Goal: Information Seeking & Learning: Learn about a topic

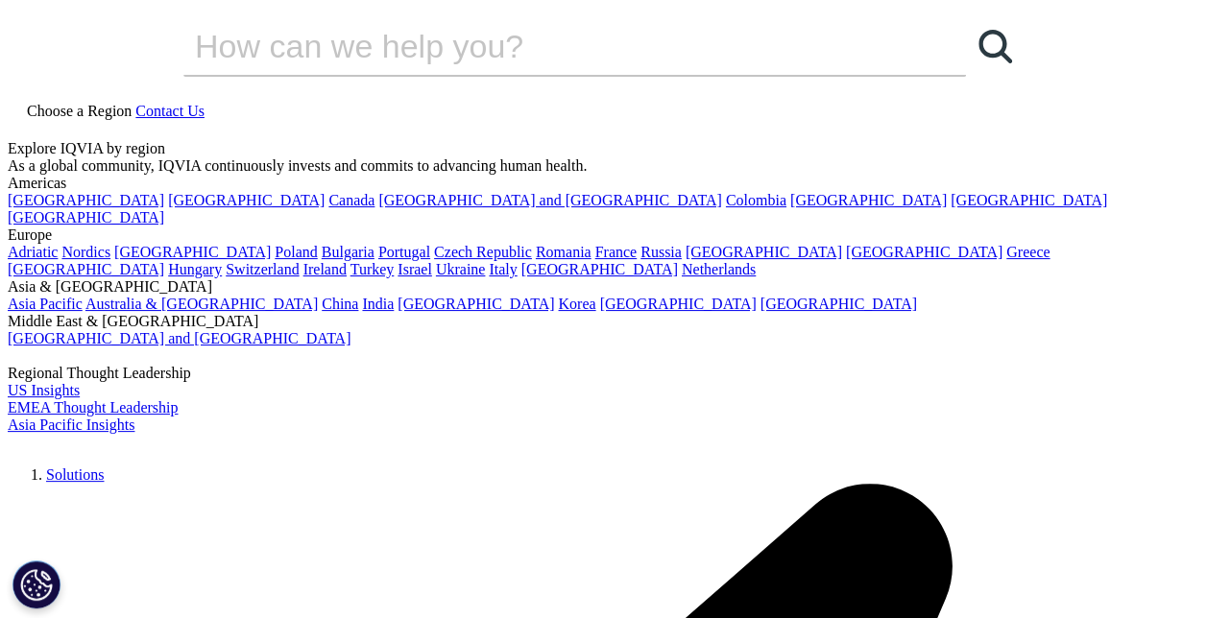
click at [23, 123] on link at bounding box center [15, 131] width 15 height 16
click at [551, 75] on input "Search" at bounding box center [547, 46] width 728 height 58
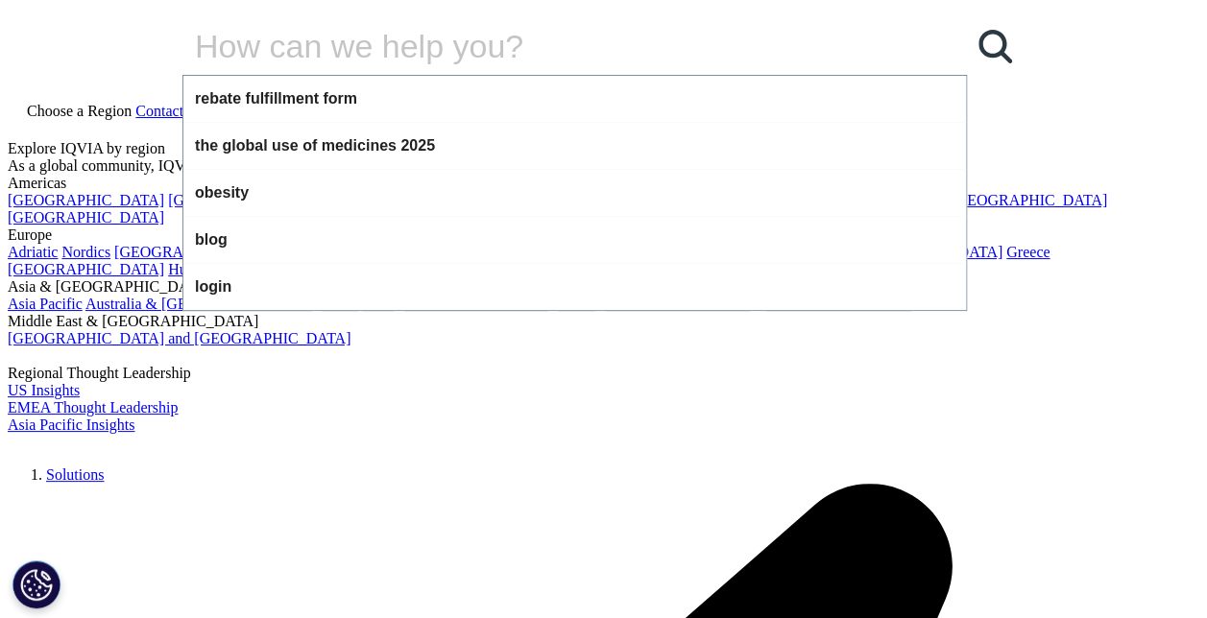
click at [503, 75] on input "Search" at bounding box center [547, 46] width 728 height 58
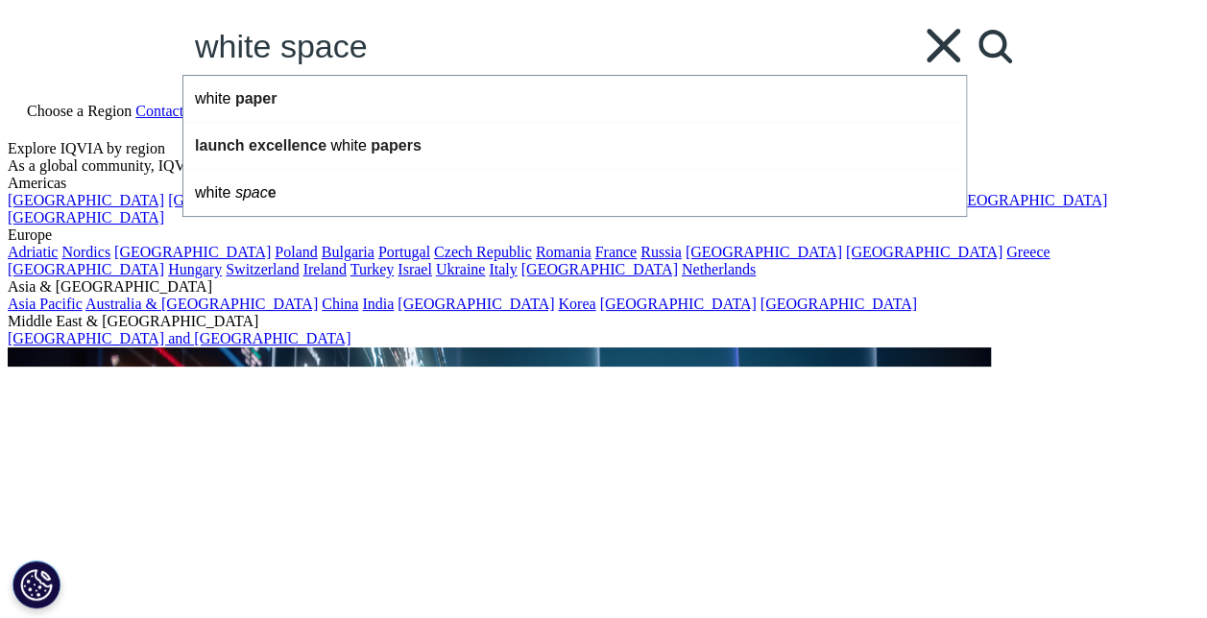
type input "white space"
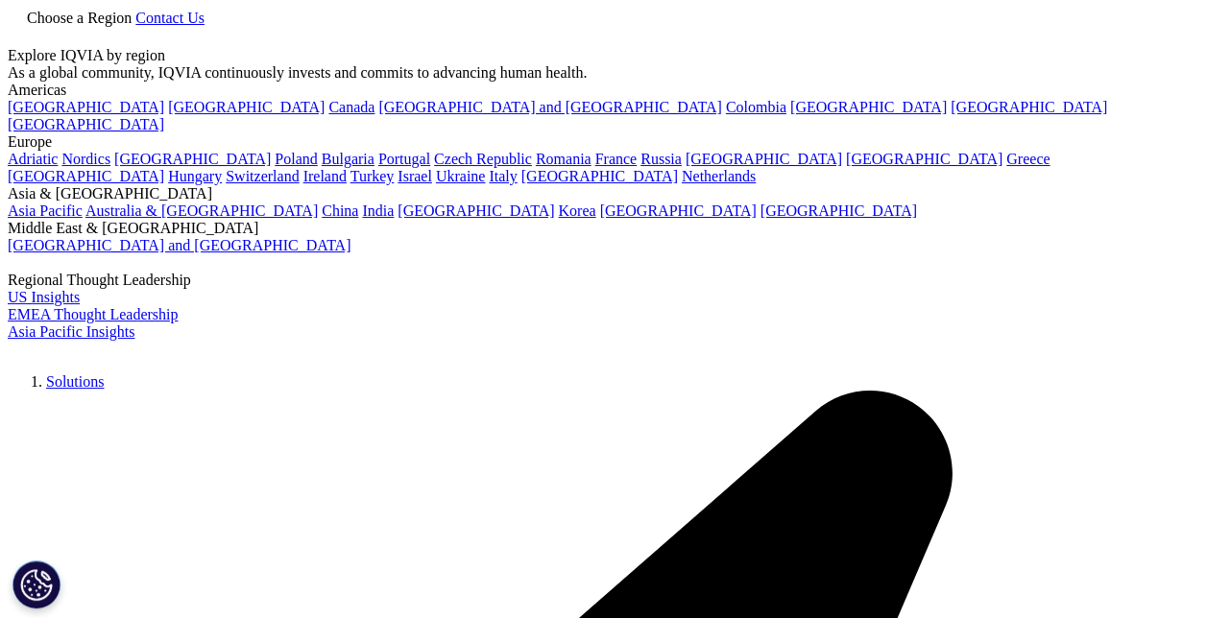
type input "white space"
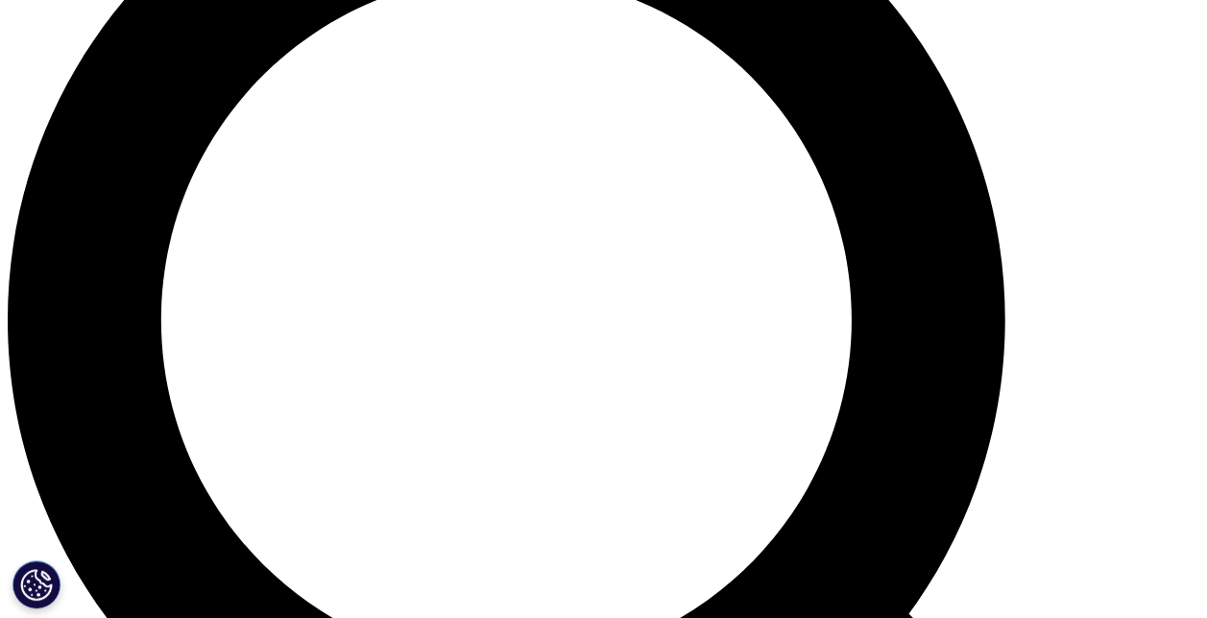
scroll to position [1536, 0]
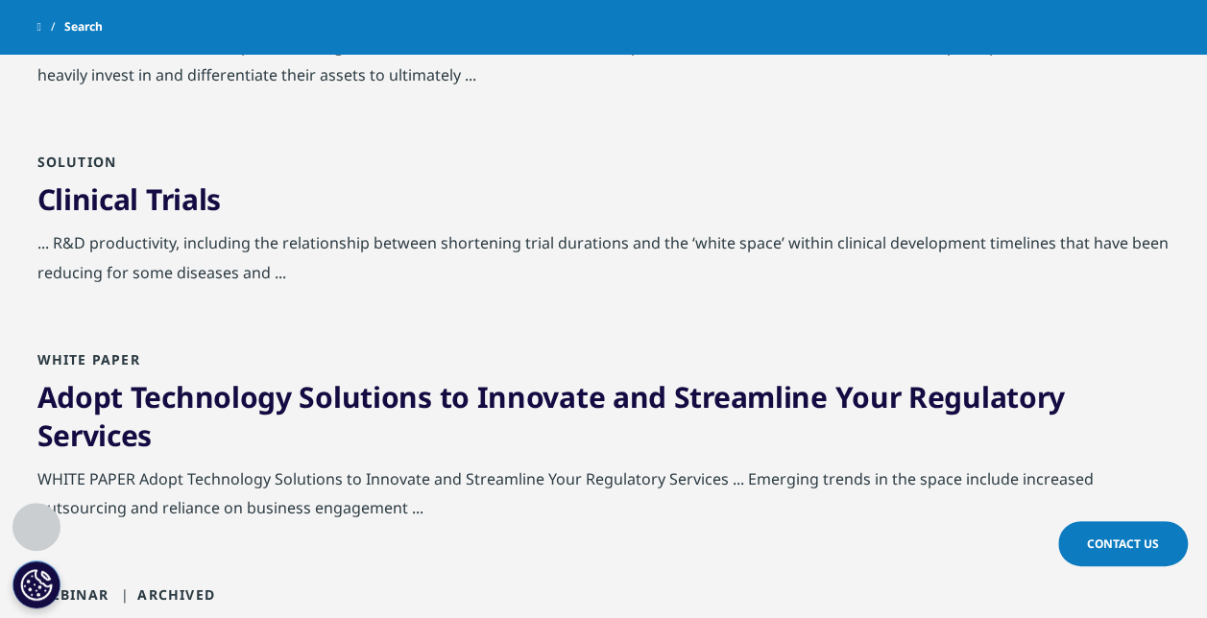
click at [185, 219] on link "Clinical Trials" at bounding box center [129, 199] width 184 height 39
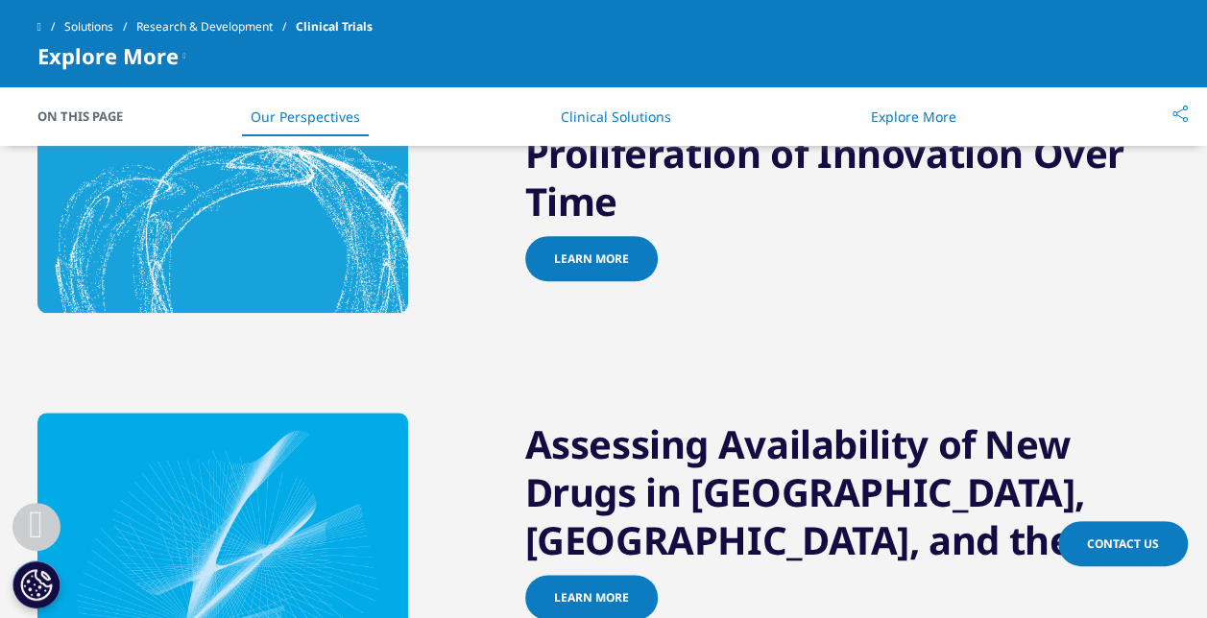
scroll to position [576, 0]
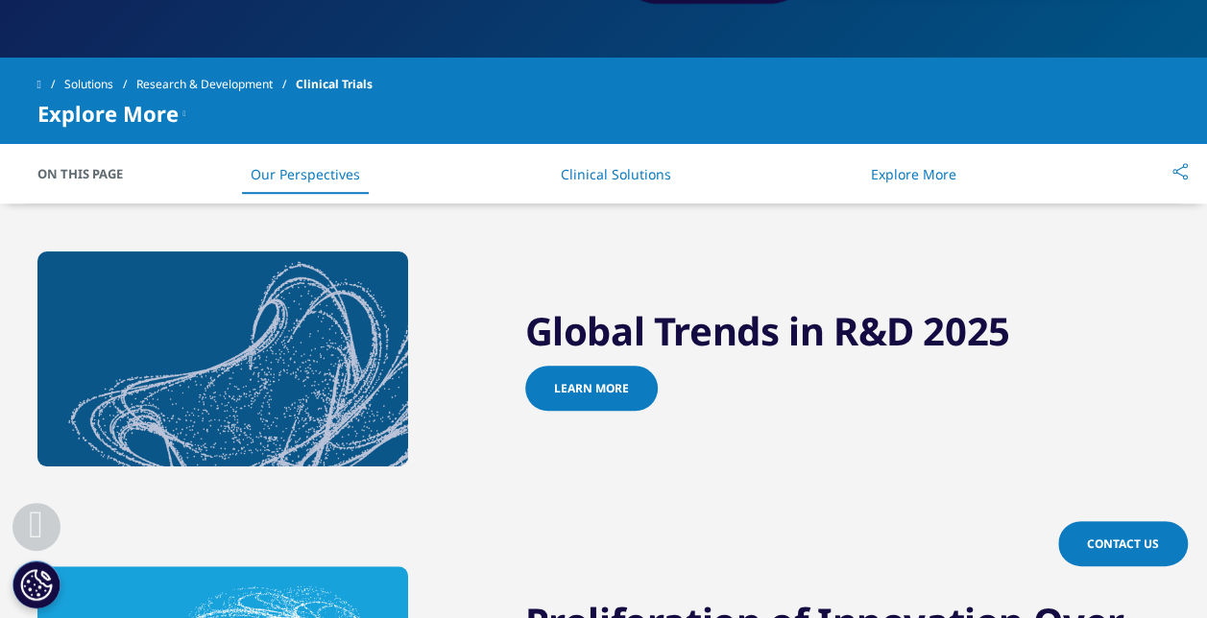
click at [629, 379] on link "Learn more" at bounding box center [591, 388] width 133 height 45
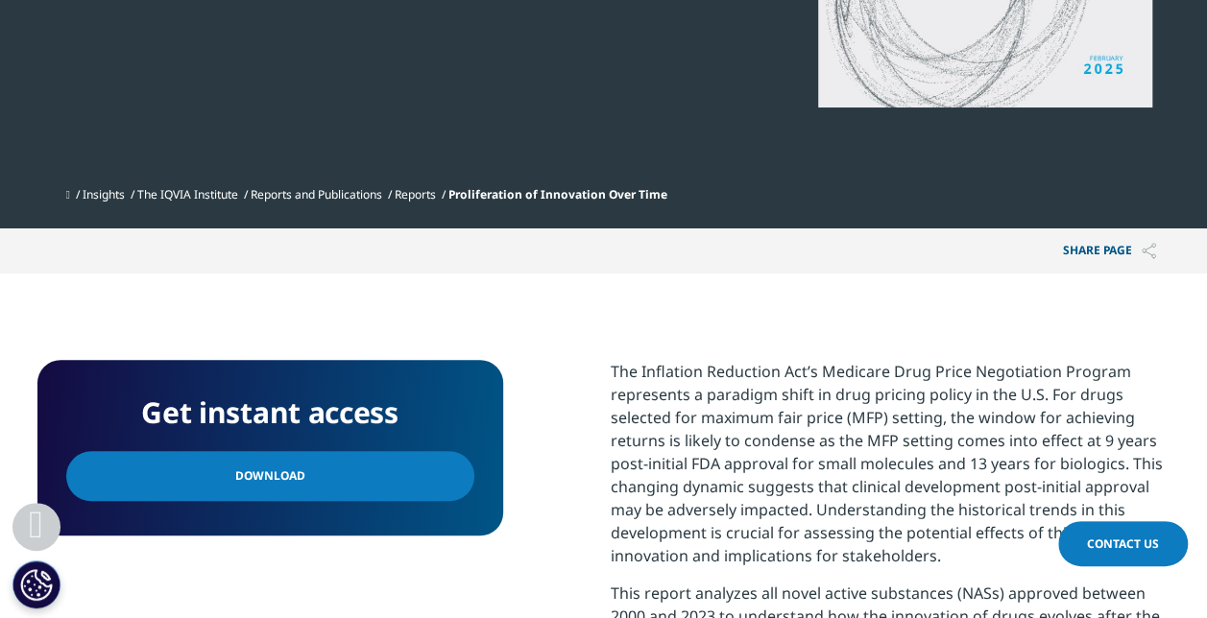
scroll to position [672, 0]
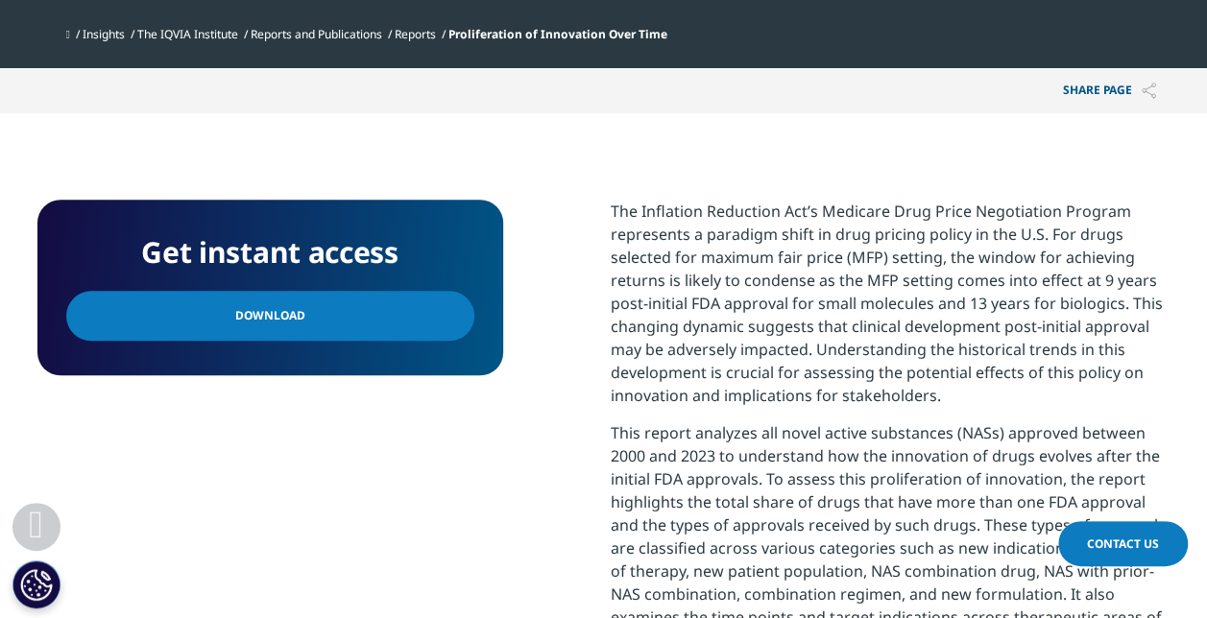
click at [319, 341] on link "Download" at bounding box center [270, 316] width 408 height 50
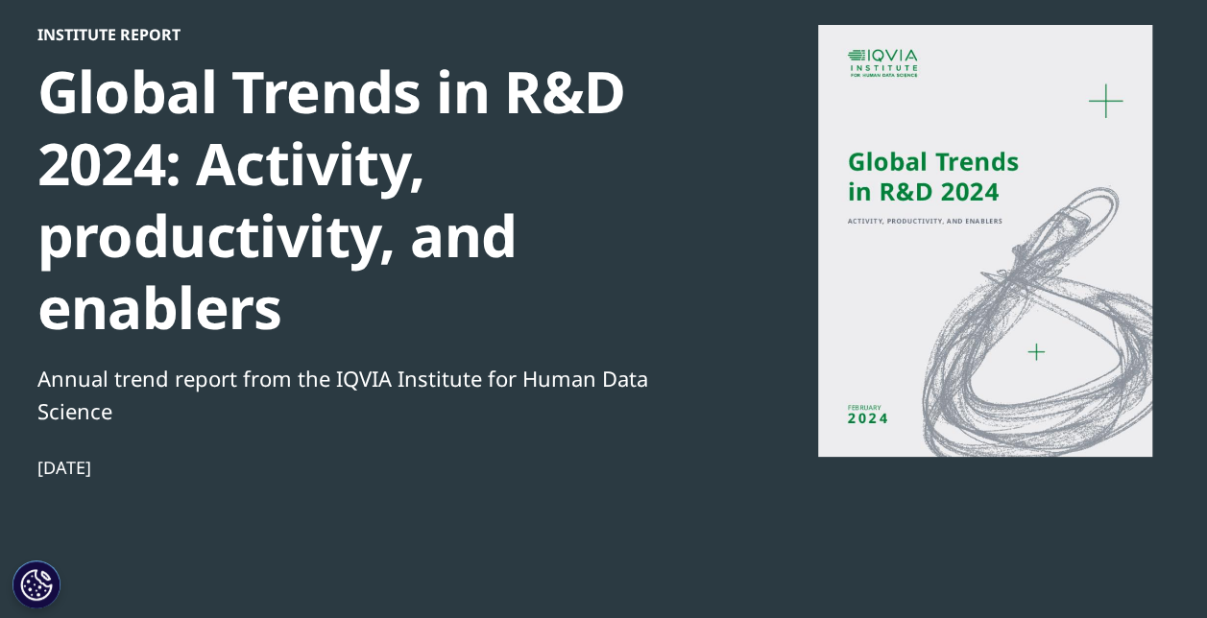
scroll to position [192, 0]
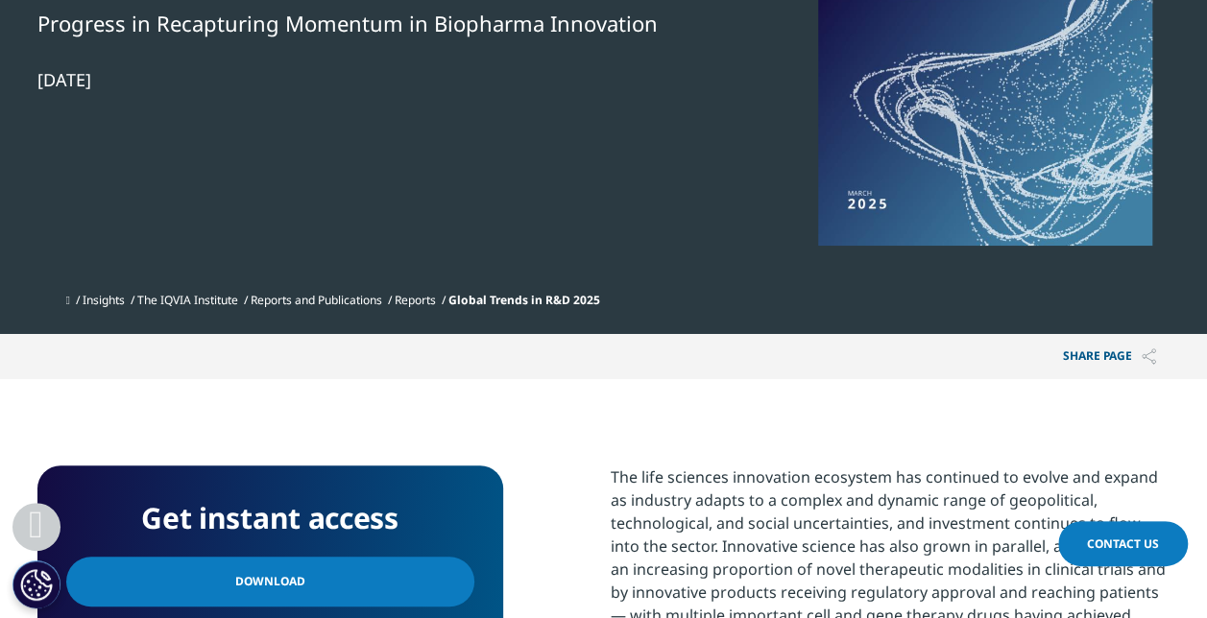
scroll to position [576, 0]
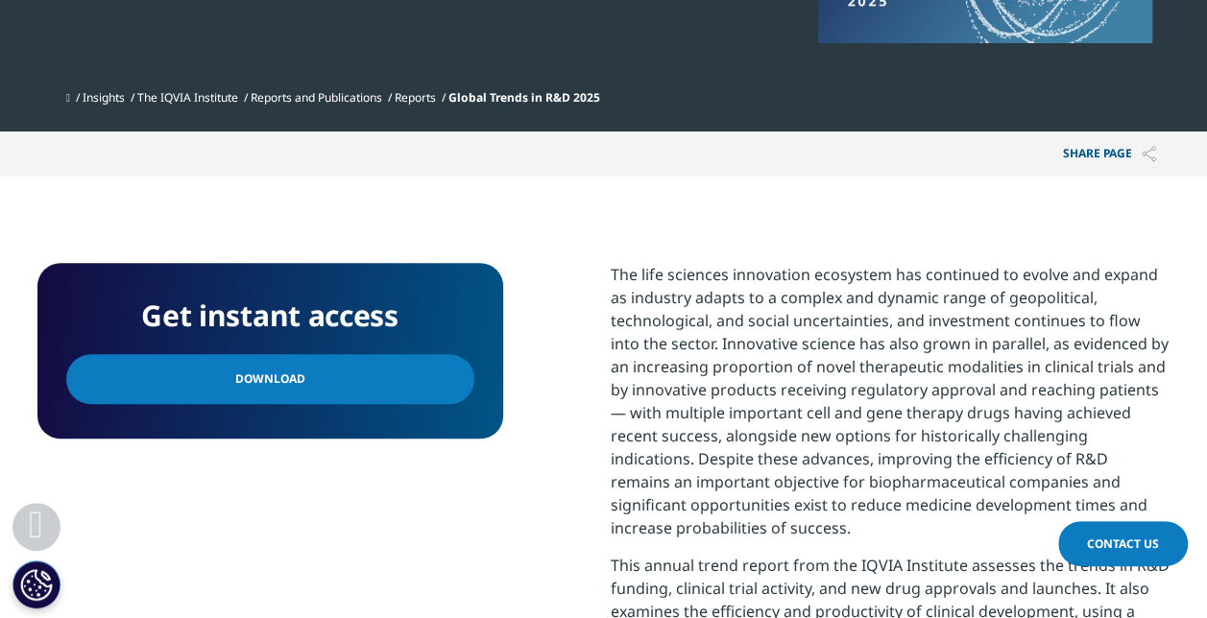
click at [330, 389] on link "Download" at bounding box center [270, 379] width 408 height 50
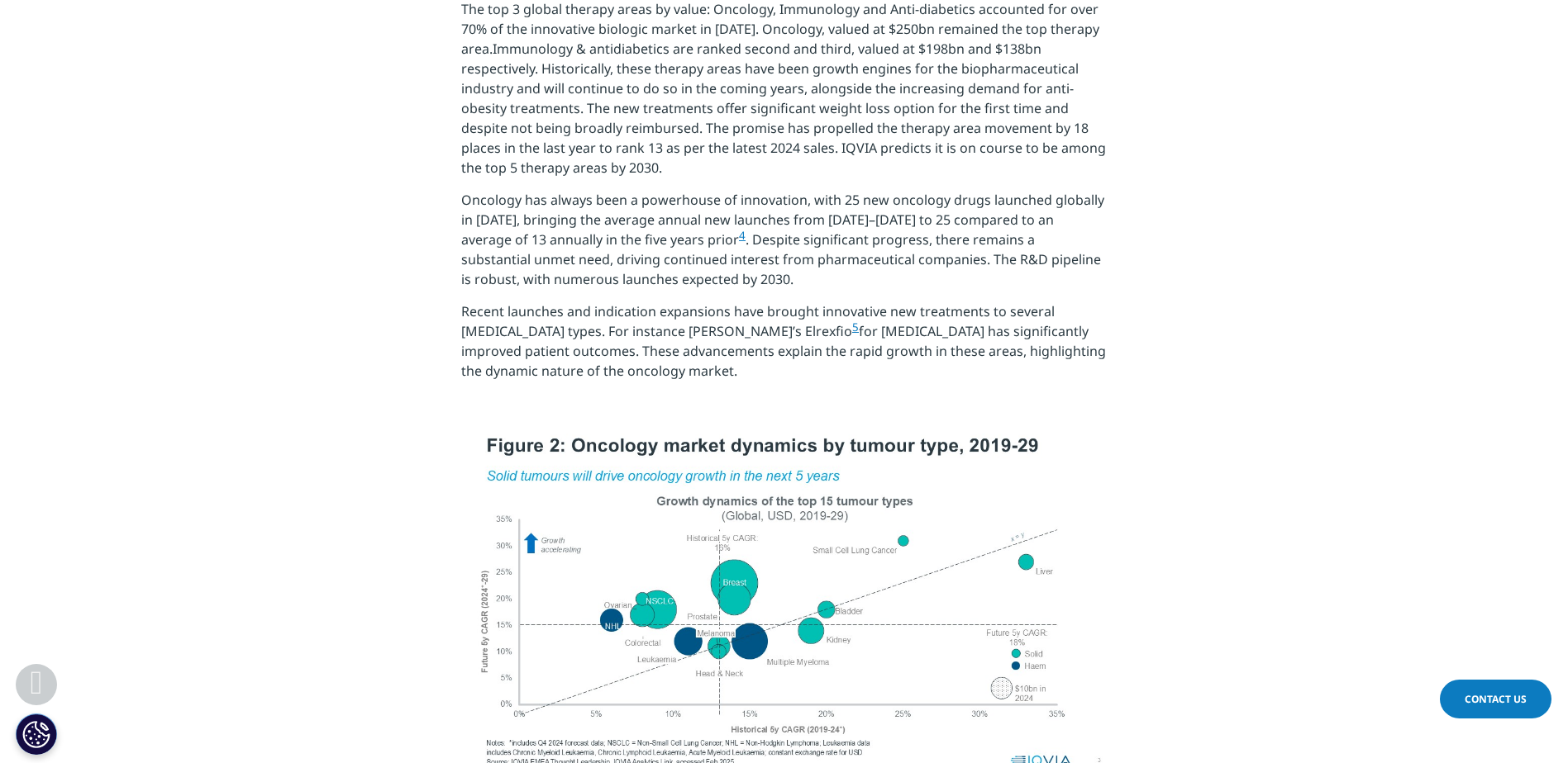
scroll to position [2231, 0]
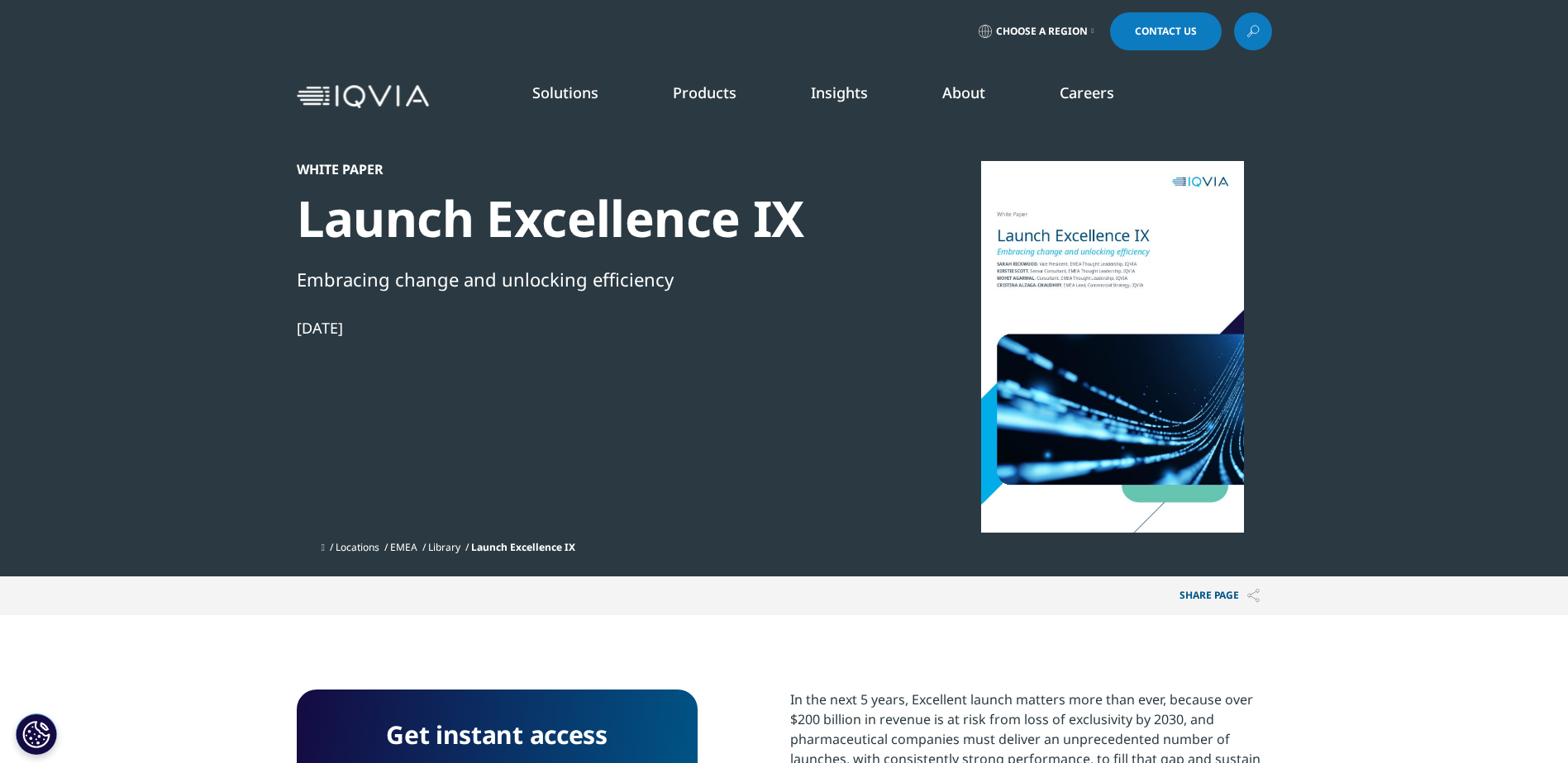
scroll to position [277, 975]
